Goal: Task Accomplishment & Management: Manage account settings

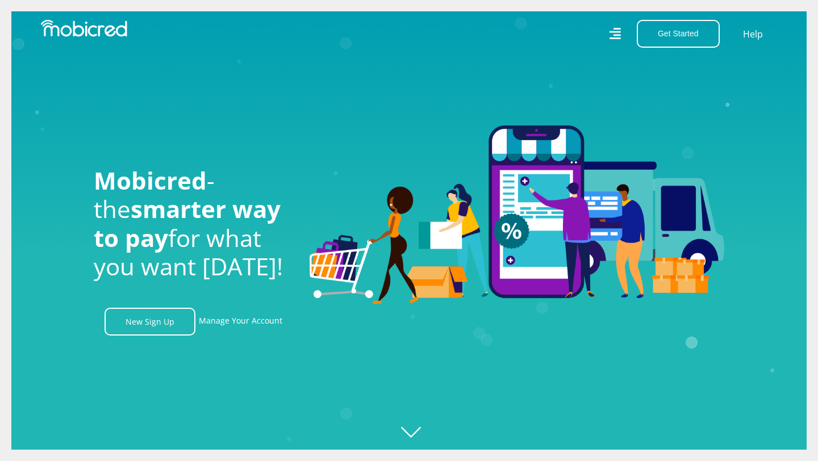
scroll to position [0, 810]
click at [87, 28] on img at bounding box center [84, 28] width 86 height 17
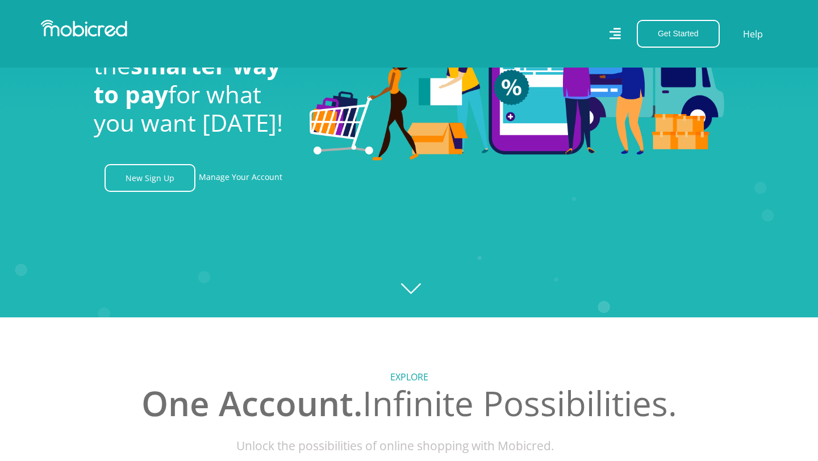
scroll to position [0, 810]
click at [414, 285] on icon "Created with [PERSON_NAME] 2.3.0" at bounding box center [409, 86] width 818 height 461
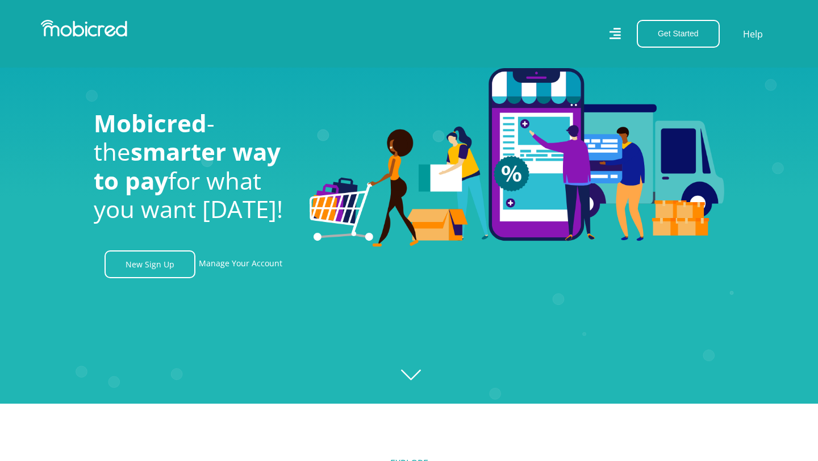
scroll to position [0, 0]
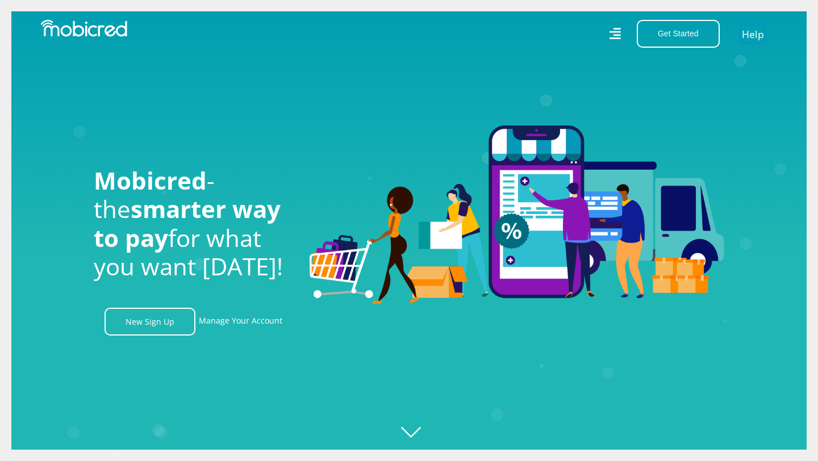
click at [750, 38] on link "Help" at bounding box center [753, 34] width 23 height 16
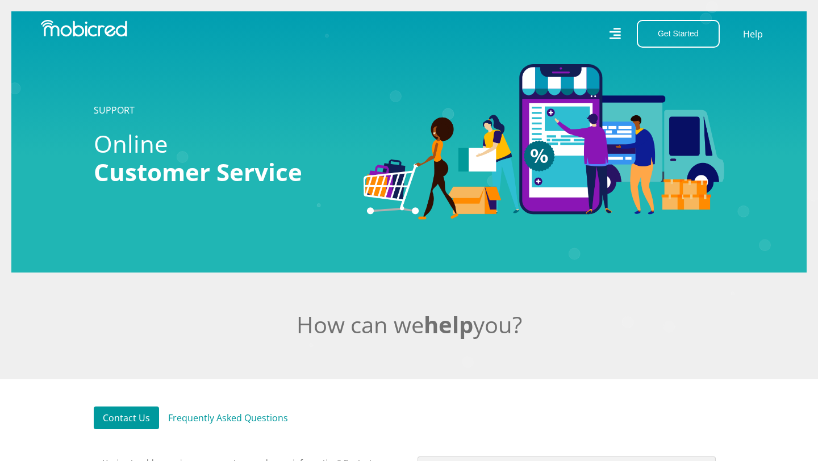
click at [103, 34] on img at bounding box center [84, 28] width 86 height 17
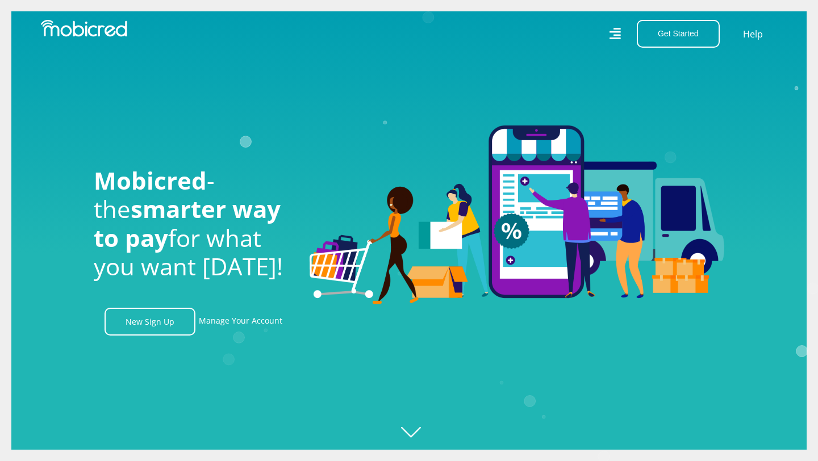
scroll to position [12, 0]
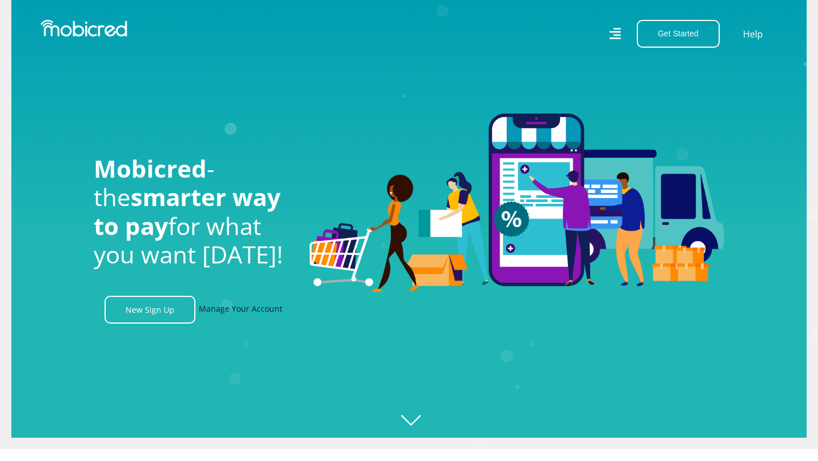
click at [229, 313] on link "Manage Your Account" at bounding box center [241, 310] width 84 height 28
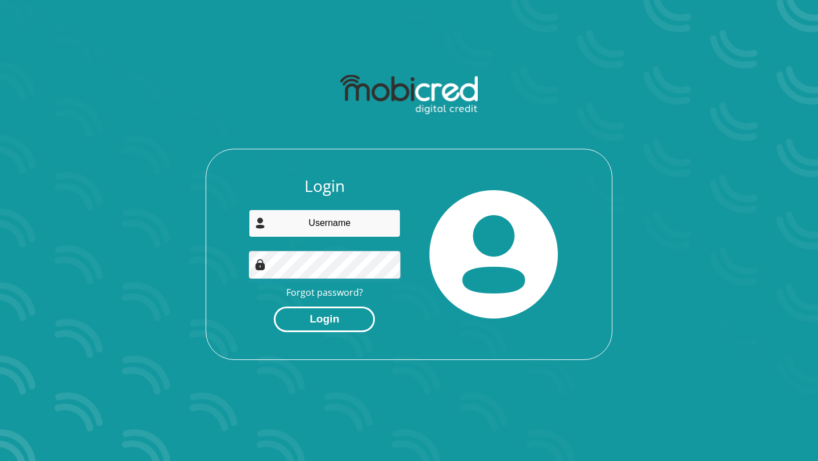
type input "neo_mphuthi@yahoo.com"
click at [324, 331] on button "Login" at bounding box center [324, 320] width 101 height 26
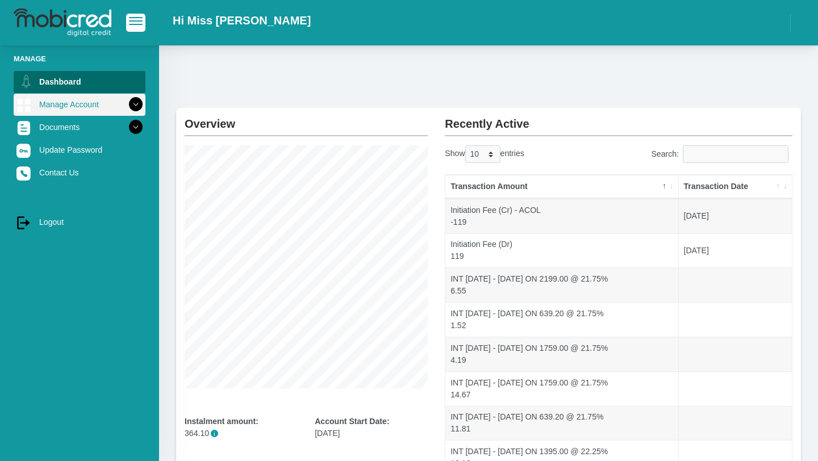
click at [81, 106] on link "Manage Account" at bounding box center [80, 105] width 132 height 22
